Goal: Task Accomplishment & Management: Manage account settings

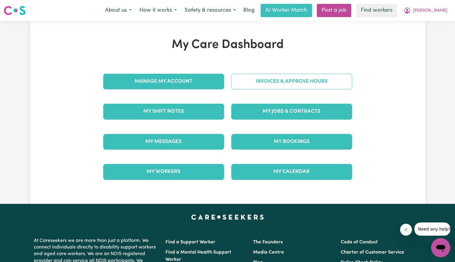
click at [280, 81] on link "Invoices & Approve Hours" at bounding box center [291, 82] width 121 height 16
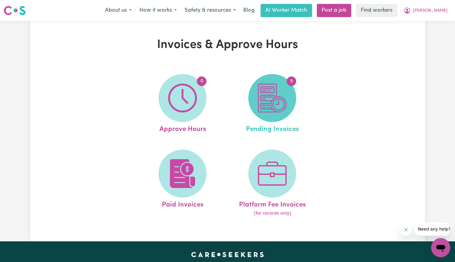
click at [274, 97] on img at bounding box center [272, 97] width 29 height 29
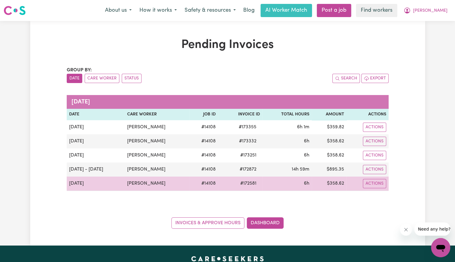
click at [249, 184] on span "# 172581" at bounding box center [248, 183] width 23 height 7
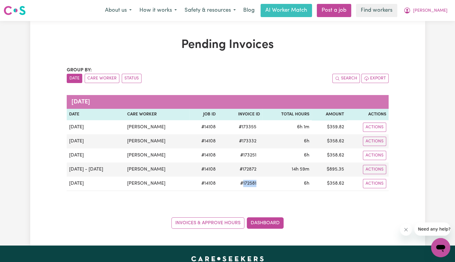
copy span "172581"
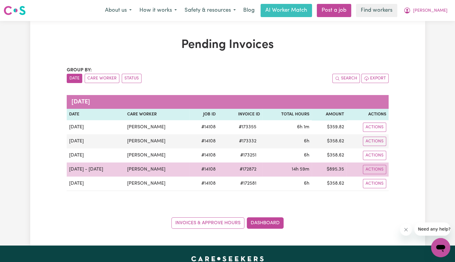
click at [250, 168] on span "# 172872" at bounding box center [248, 168] width 24 height 7
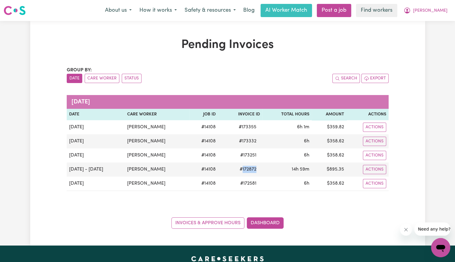
copy span "172872"
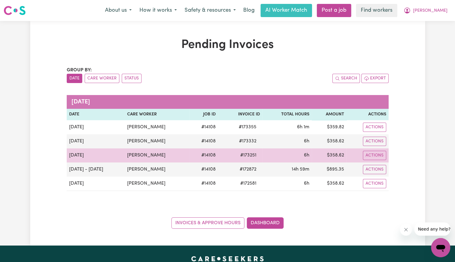
click at [245, 155] on span "# 173251" at bounding box center [248, 154] width 23 height 7
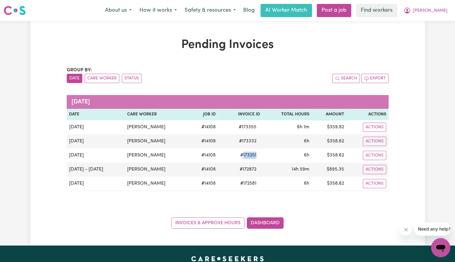
copy span "173251"
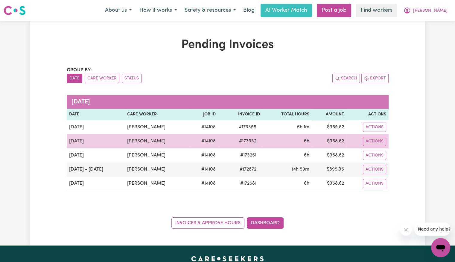
click at [248, 141] on span "# 173332" at bounding box center [248, 140] width 25 height 7
click at [247, 141] on span "# 173332" at bounding box center [248, 140] width 25 height 7
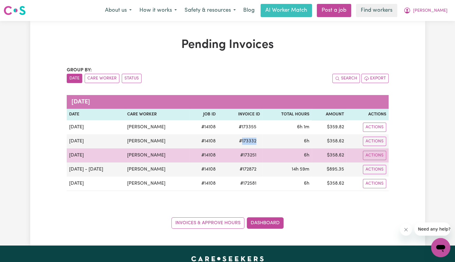
copy span "173332"
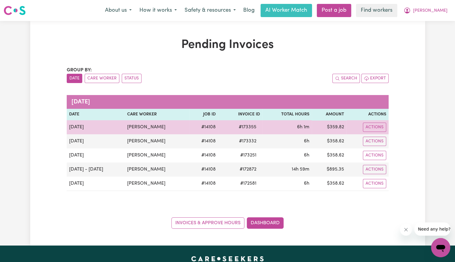
click at [243, 126] on span "# 173355" at bounding box center [247, 126] width 25 height 7
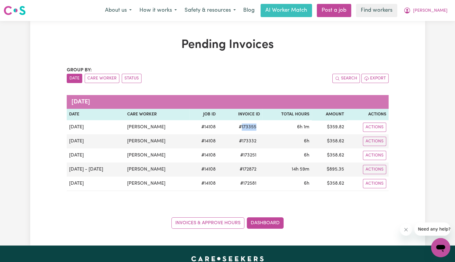
copy span "173355"
click at [439, 15] on button "[PERSON_NAME]" at bounding box center [426, 10] width 52 height 13
click at [430, 33] on link "Logout" at bounding box center [427, 34] width 47 height 11
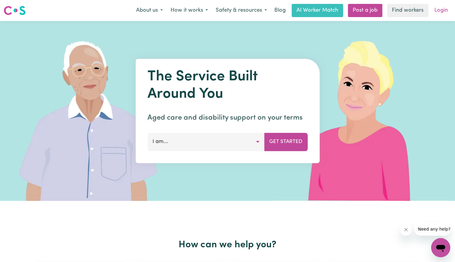
click at [445, 11] on link "Login" at bounding box center [441, 10] width 21 height 13
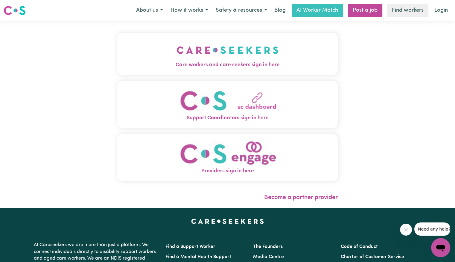
click at [219, 62] on span "Care workers and care seekers sign in here" at bounding box center [227, 65] width 221 height 8
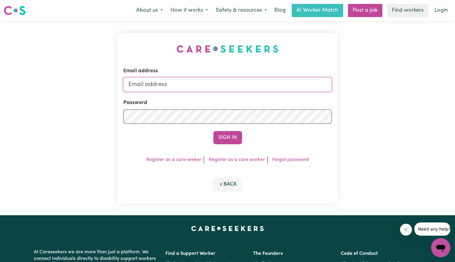
click at [221, 82] on input "Email address" at bounding box center [227, 84] width 209 height 14
type input "[EMAIL_ADDRESS][PERSON_NAME][PERSON_NAME][DOMAIN_NAME]"
click at [213, 131] on button "Sign In" at bounding box center [227, 137] width 29 height 13
